Goal: Information Seeking & Learning: Learn about a topic

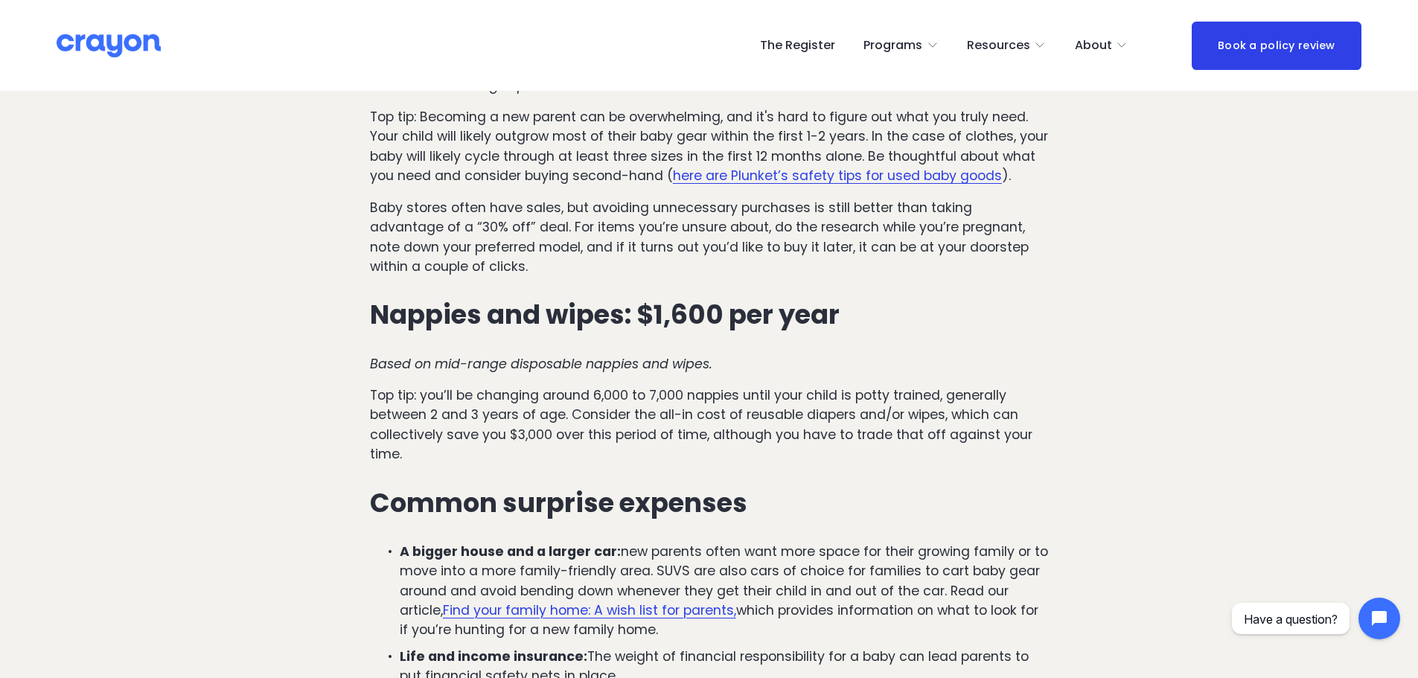
scroll to position [1191, 0]
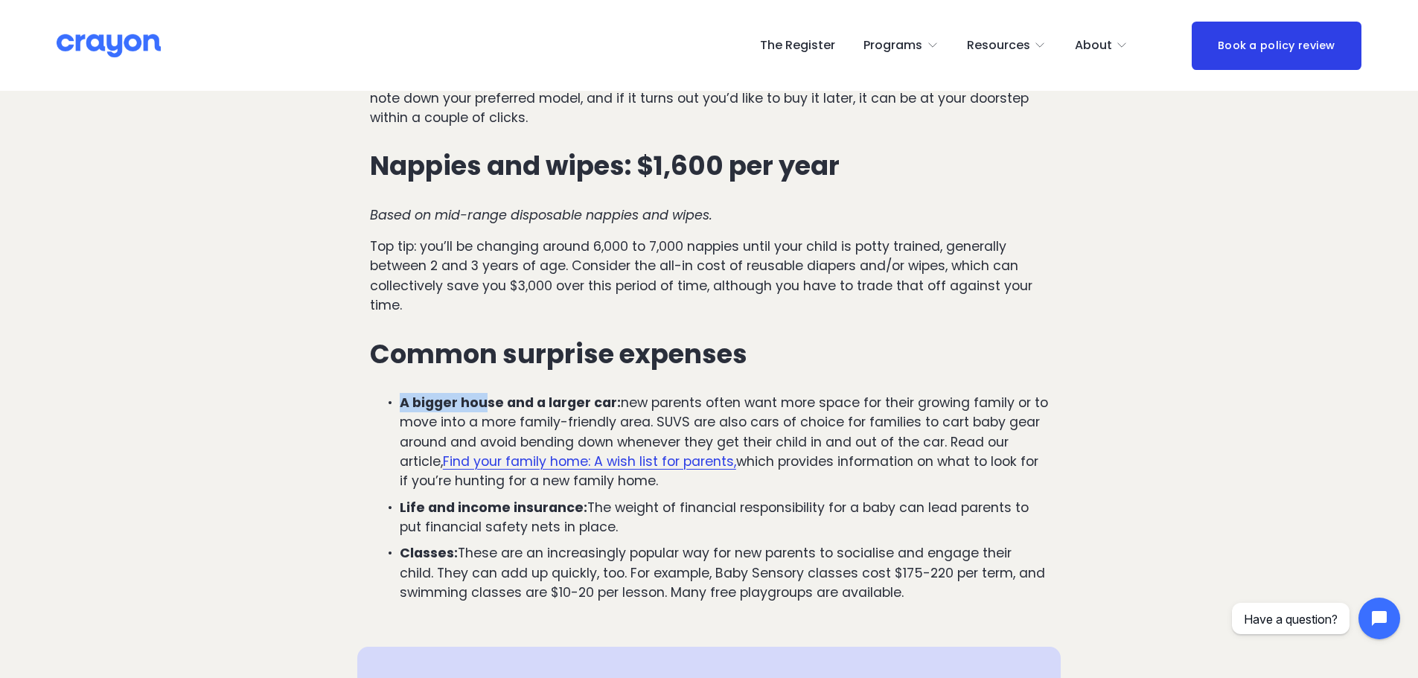
drag, startPoint x: 755, startPoint y: 319, endPoint x: 484, endPoint y: 337, distance: 272.3
click at [484, 337] on div "The first year (age [DEMOGRAPHIC_DATA]) Childcare: $7,800 Based on the average …" at bounding box center [709, 63] width 678 height 1079
click at [540, 287] on div "The first year (age [DEMOGRAPHIC_DATA]) Childcare: $7,800 Based on the average …" at bounding box center [709, 63] width 678 height 1079
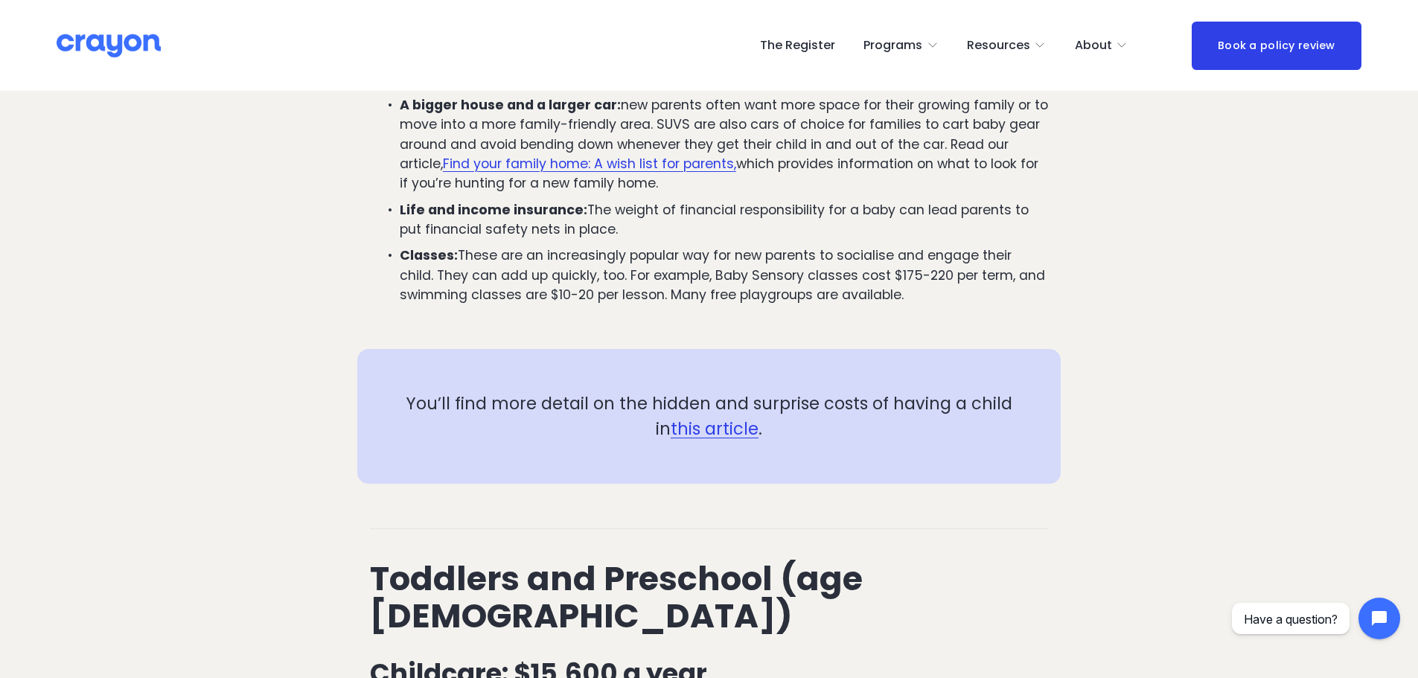
scroll to position [1712, 0]
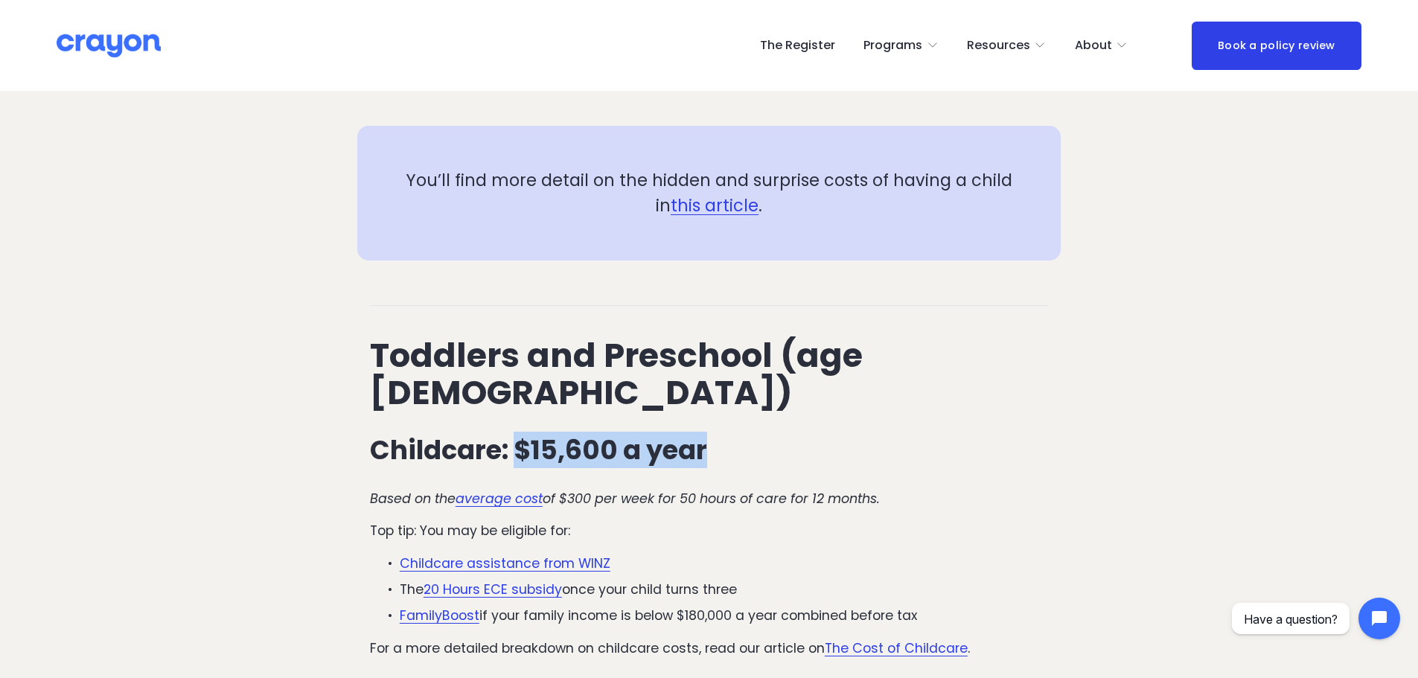
drag, startPoint x: 714, startPoint y: 383, endPoint x: 514, endPoint y: 393, distance: 199.8
click at [514, 435] on h3 "Childcare: $15,600 a year" at bounding box center [709, 450] width 678 height 30
click at [728, 435] on h3 "Childcare: $15,600 a year" at bounding box center [709, 450] width 678 height 30
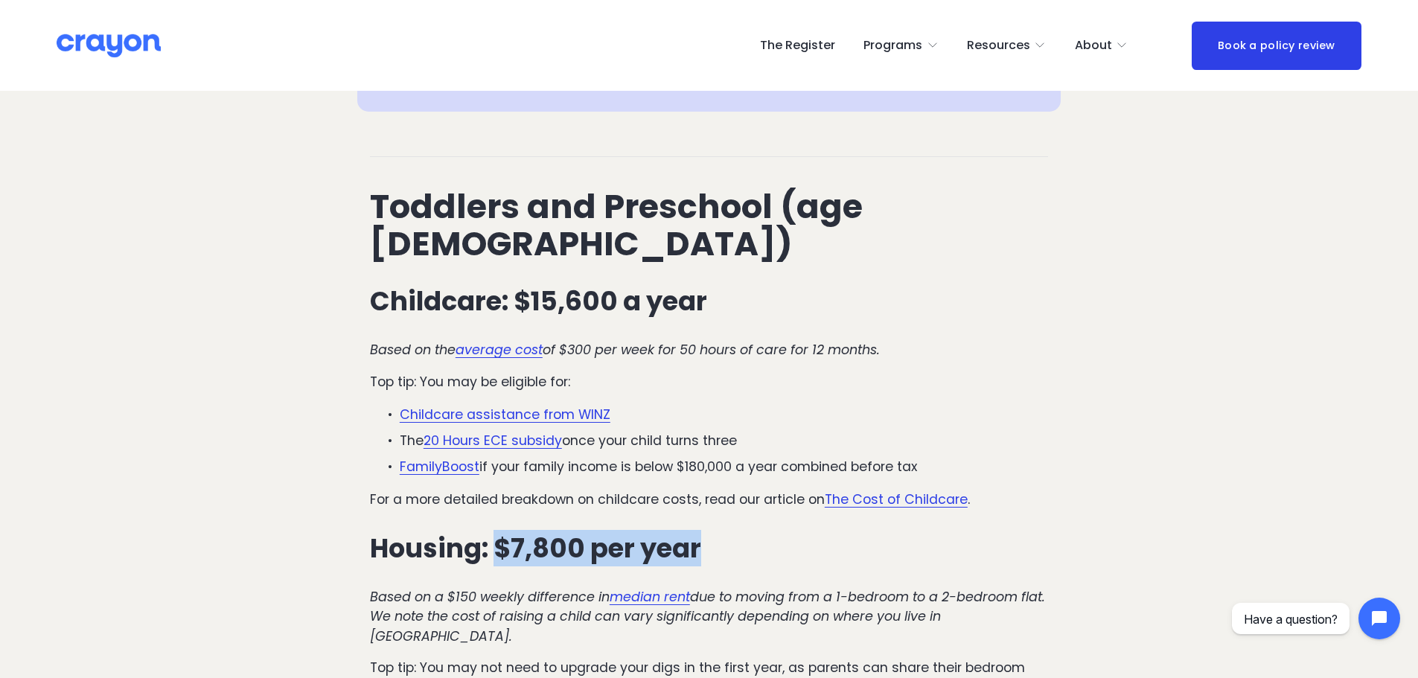
drag, startPoint x: 710, startPoint y: 471, endPoint x: 493, endPoint y: 486, distance: 217.1
click at [493, 534] on h3 "Housing: $7,800 per year" at bounding box center [709, 549] width 678 height 30
click at [708, 534] on h3 "Housing: $7,800 per year" at bounding box center [709, 549] width 678 height 30
drag, startPoint x: 706, startPoint y: 476, endPoint x: 490, endPoint y: 476, distance: 216.6
click at [490, 534] on h3 "Housing: $7,800 per year" at bounding box center [709, 549] width 678 height 30
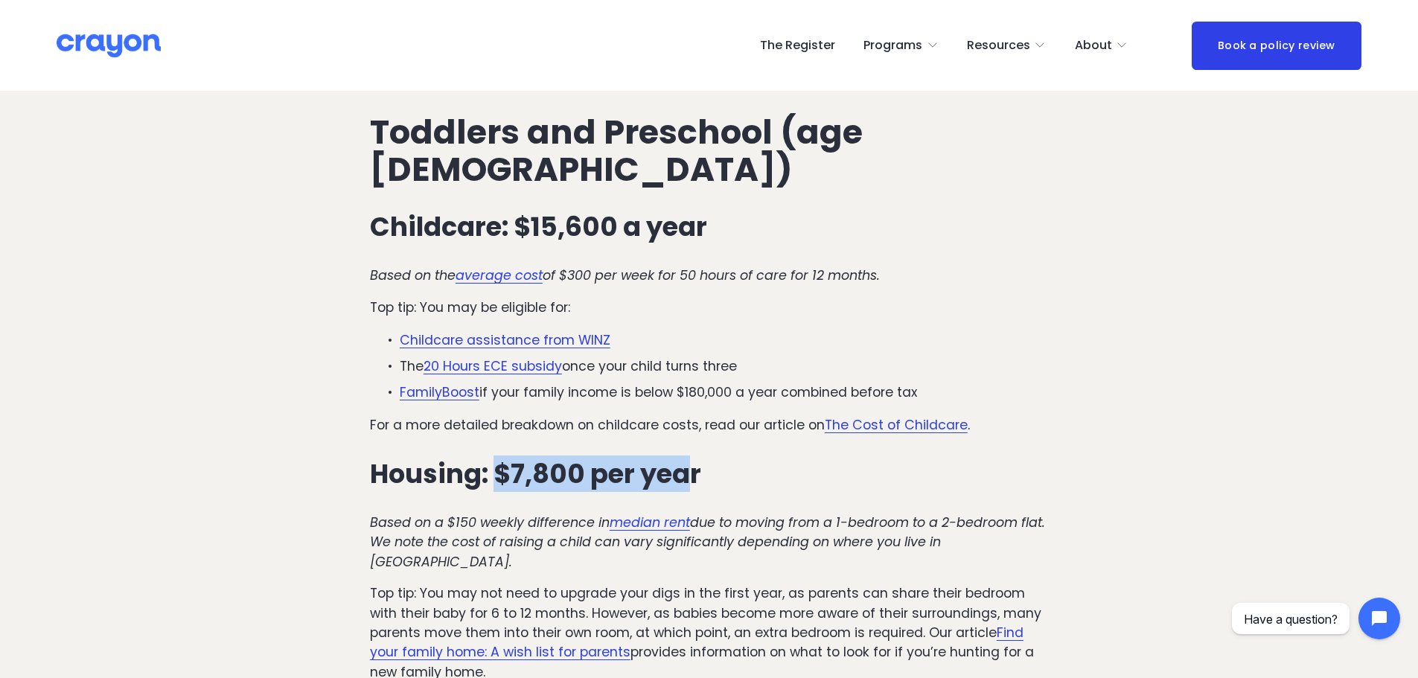
drag, startPoint x: 502, startPoint y: 408, endPoint x: 683, endPoint y: 407, distance: 180.9
click at [683, 459] on h3 "Housing: $7,800 per year" at bounding box center [709, 474] width 678 height 30
click at [730, 459] on h3 "Housing: $7,800 per year" at bounding box center [709, 474] width 678 height 30
drag, startPoint x: 500, startPoint y: 394, endPoint x: 733, endPoint y: 397, distance: 233.0
click at [733, 459] on h3 "Housing: $7,800 per year" at bounding box center [709, 474] width 678 height 30
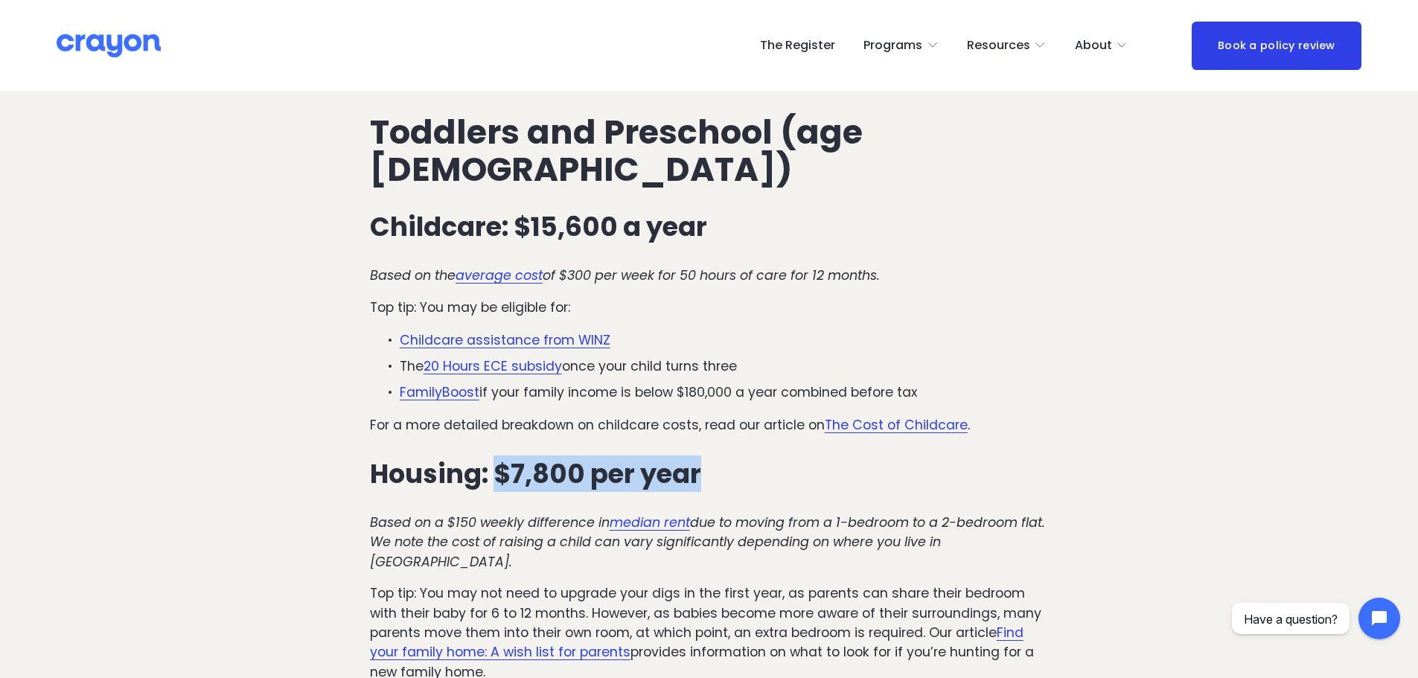
click at [733, 459] on h3 "Housing: $7,800 per year" at bounding box center [709, 474] width 678 height 30
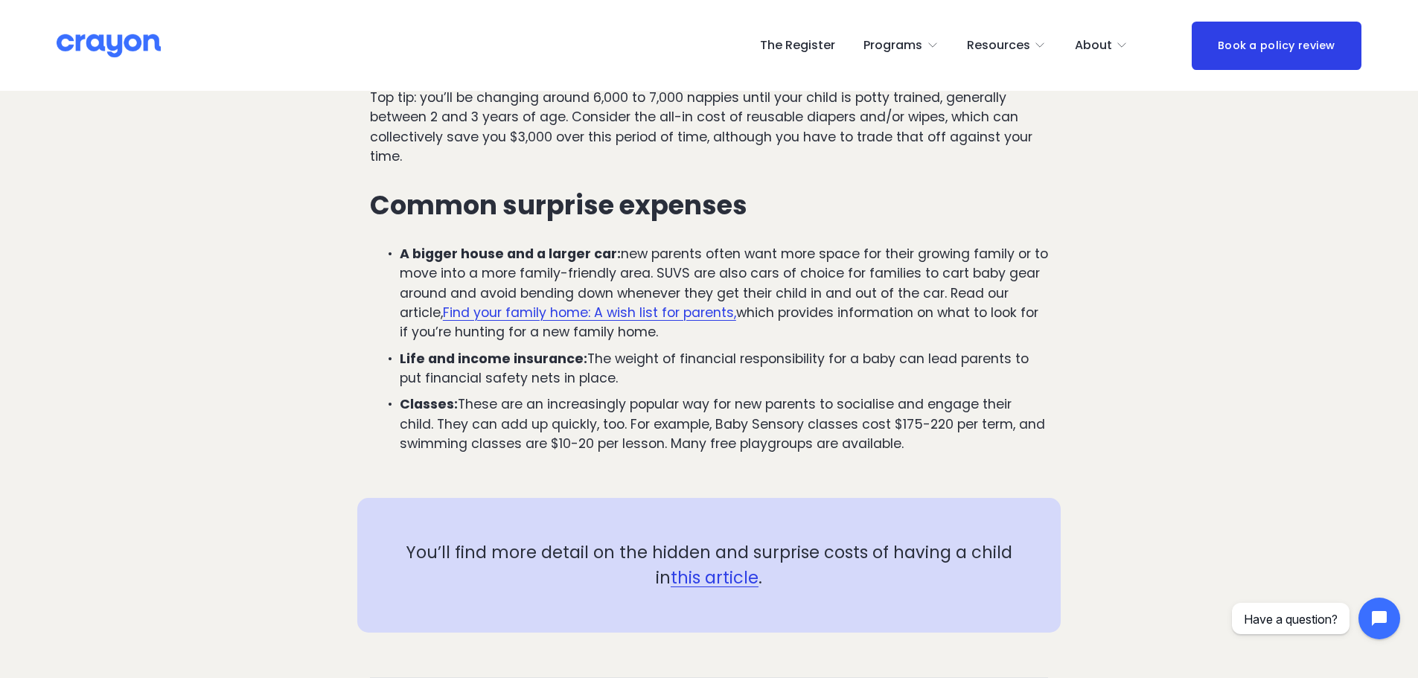
scroll to position [968, 0]
